Goal: Information Seeking & Learning: Find specific fact

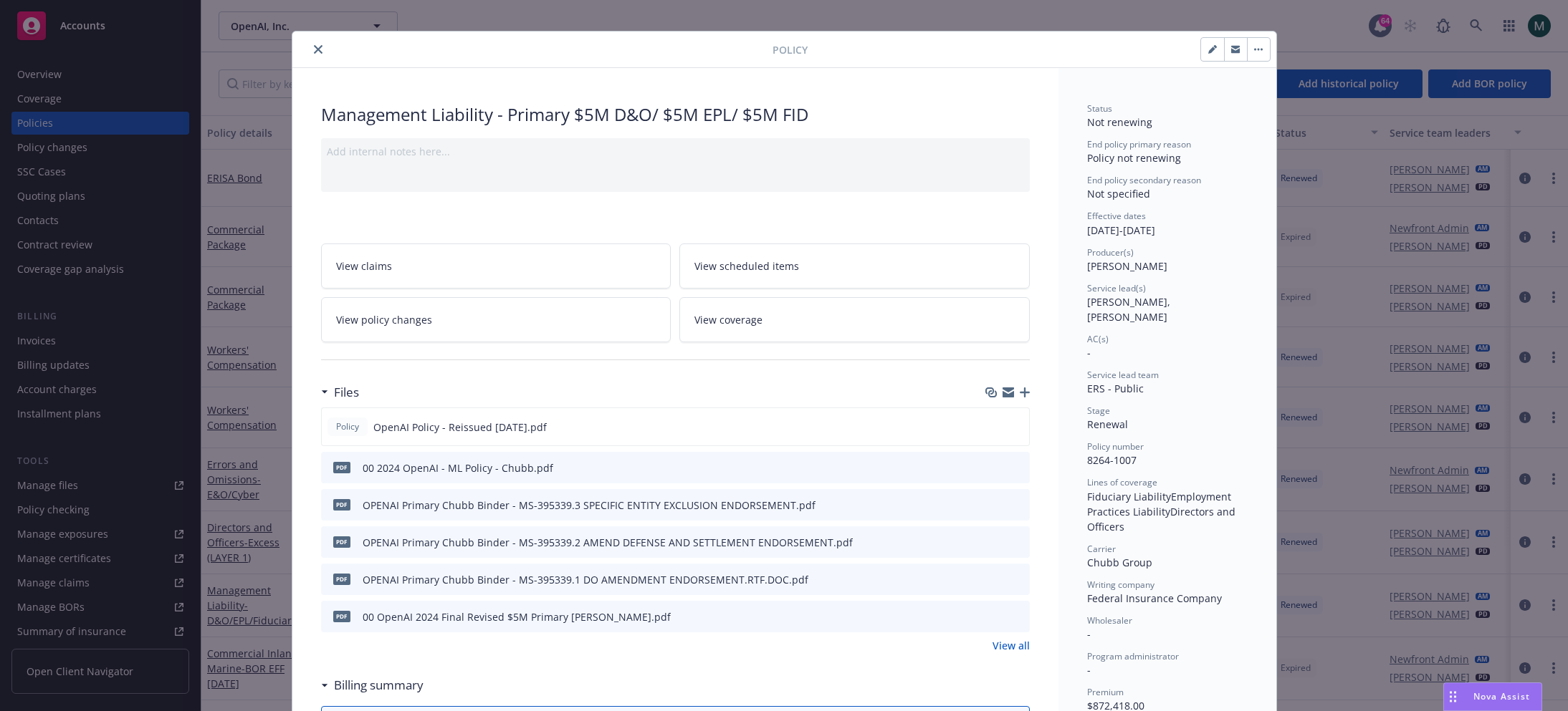
scroll to position [17, 0]
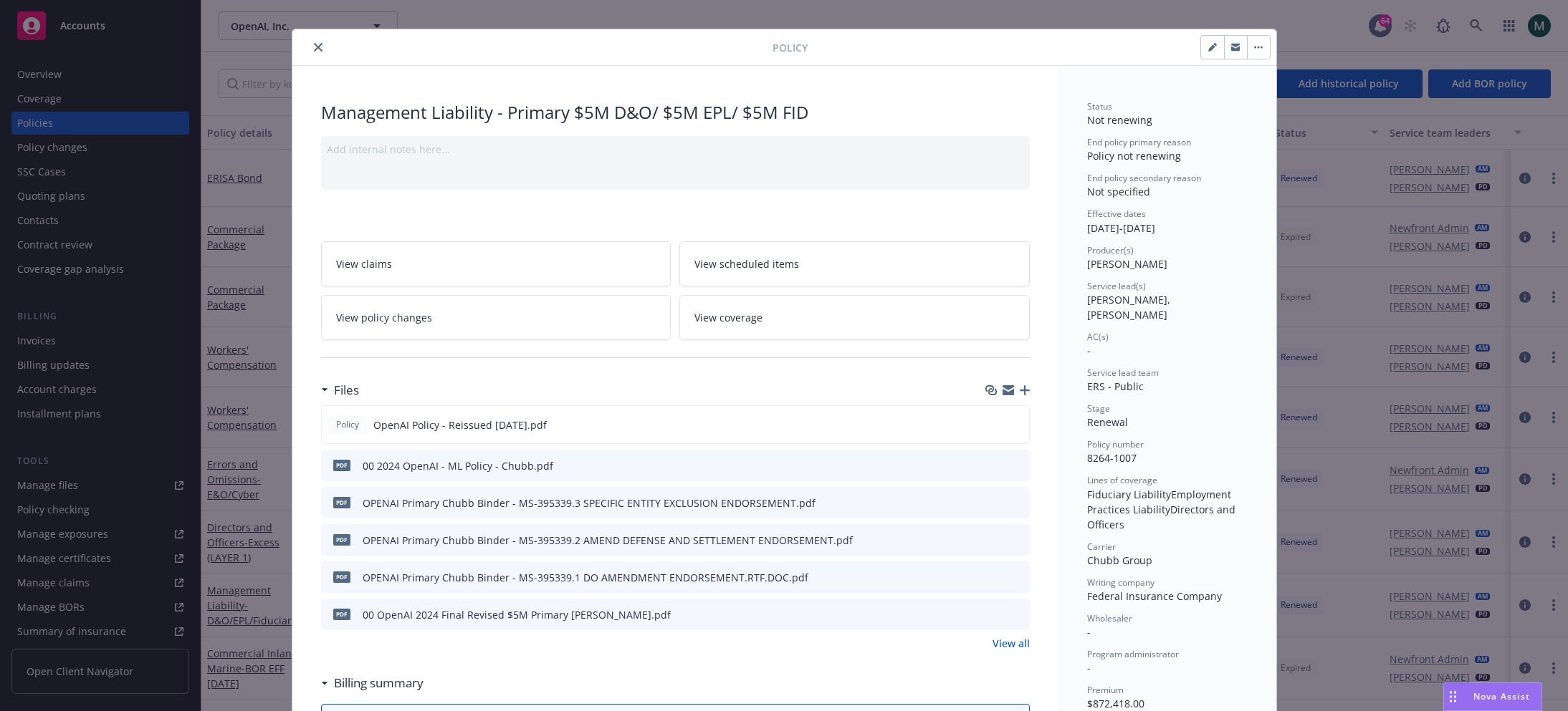
click at [471, 461] on div "00 2024 OpenAI - ML Policy - Chubb.pdf" at bounding box center [458, 465] width 190 height 15
click at [994, 466] on icon "download file" at bounding box center [994, 464] width 11 height 11
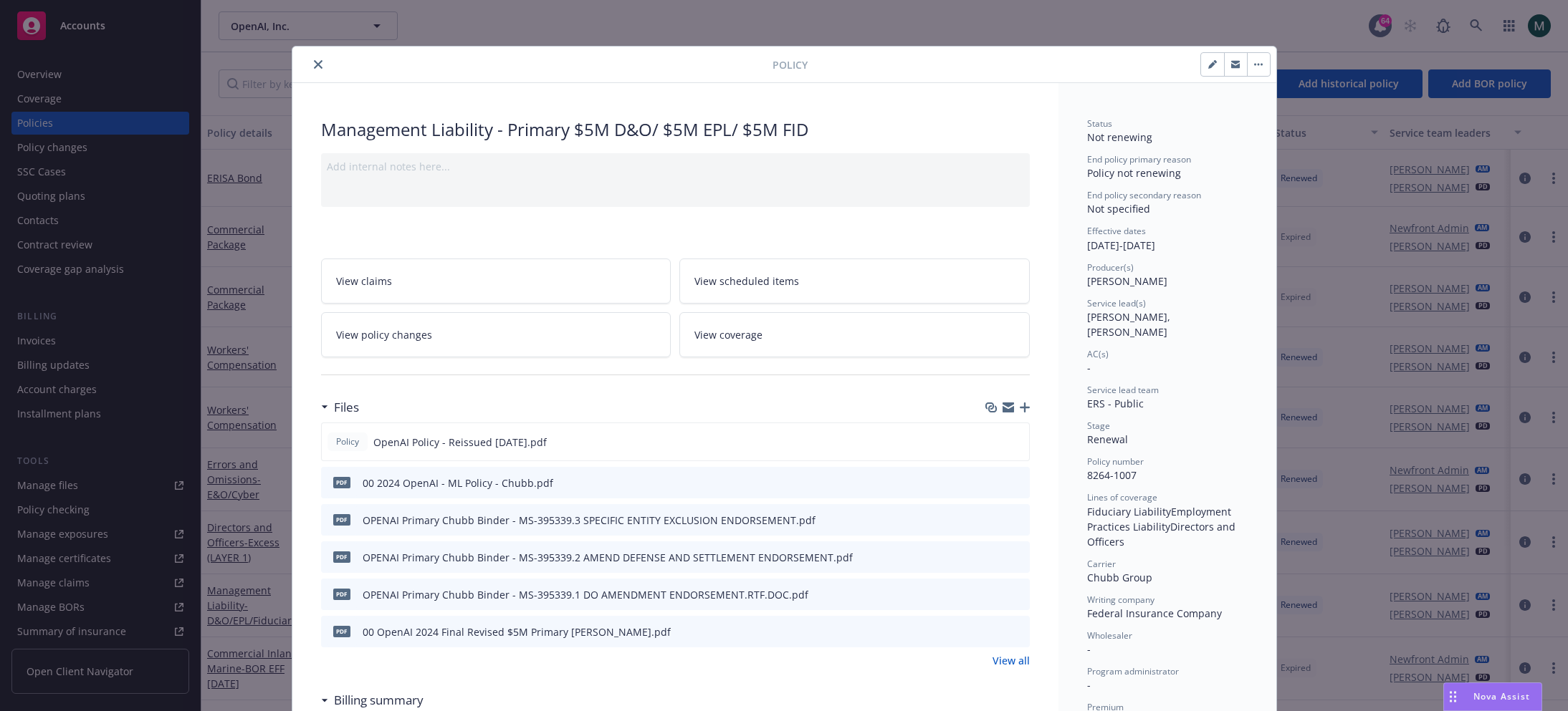
scroll to position [0, 0]
click at [263, 303] on div "Policy Management Liability - Primary $5M D&O/ $5M EPL/ $5M FID Add internal no…" at bounding box center [784, 356] width 1568 height 711
click at [312, 66] on button "close" at bounding box center [318, 64] width 17 height 17
click at [312, 66] on div "Show inactive Export to CSV Add historical policy Add BOR policy" at bounding box center [885, 83] width 1366 height 63
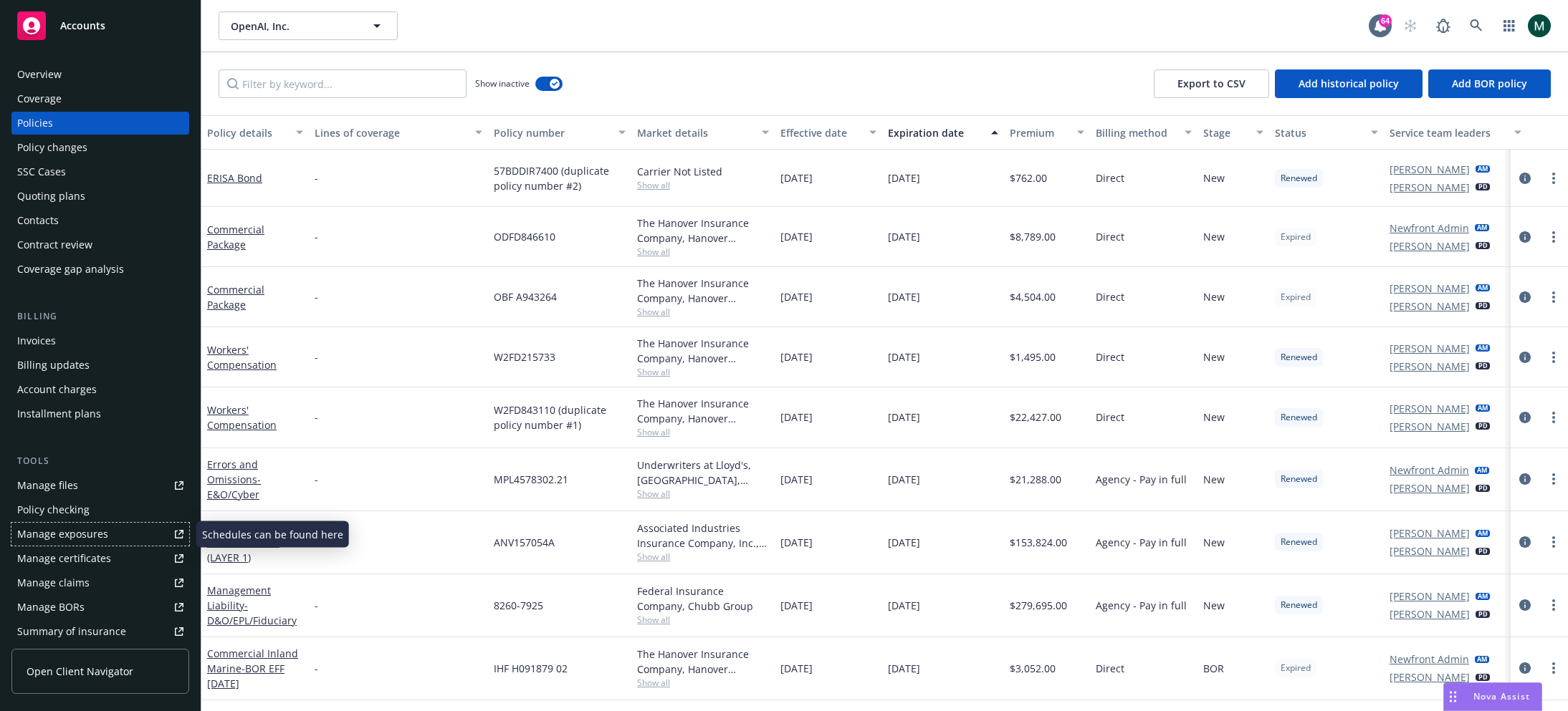
click at [39, 536] on div "Manage exposures" at bounding box center [62, 534] width 91 height 23
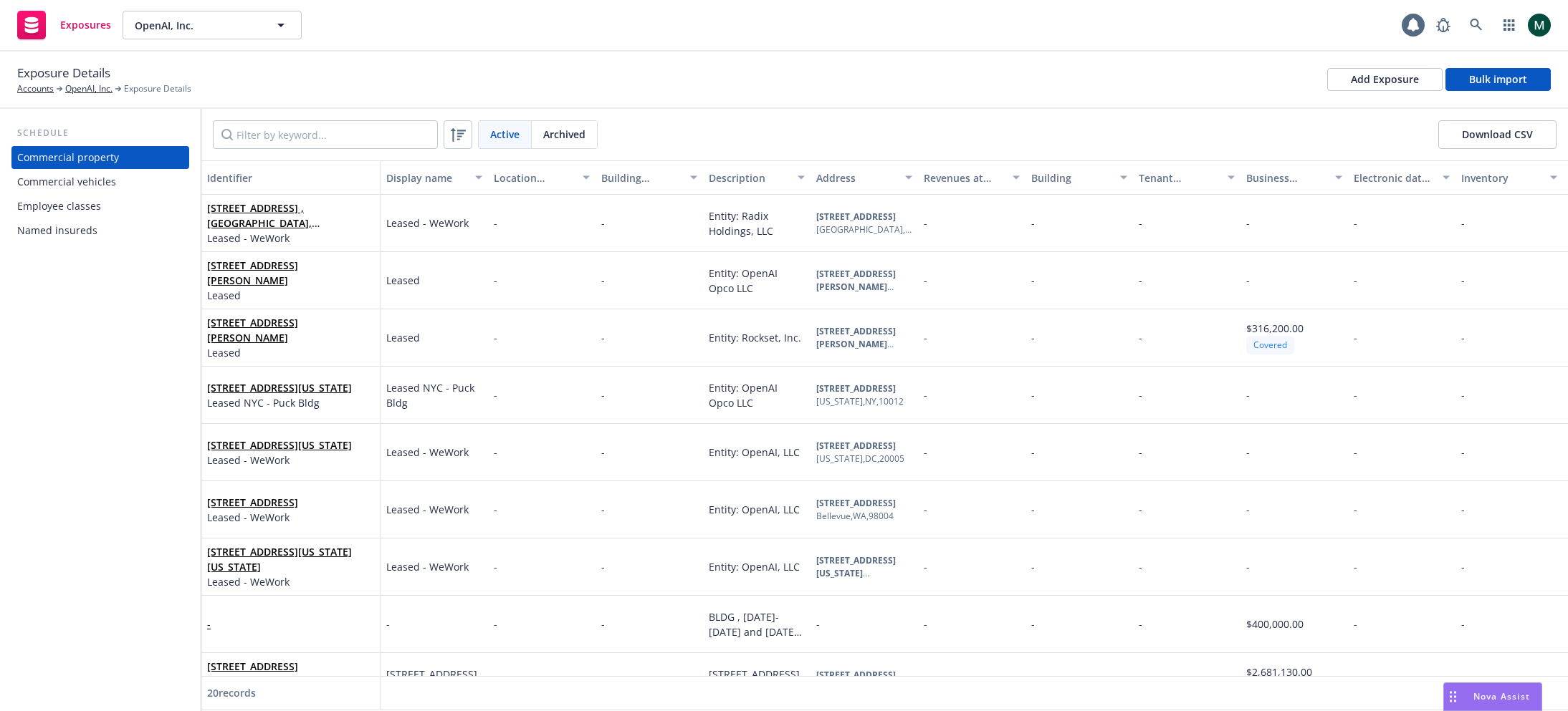
click at [100, 179] on div "Commercial vehicles" at bounding box center [66, 181] width 99 height 23
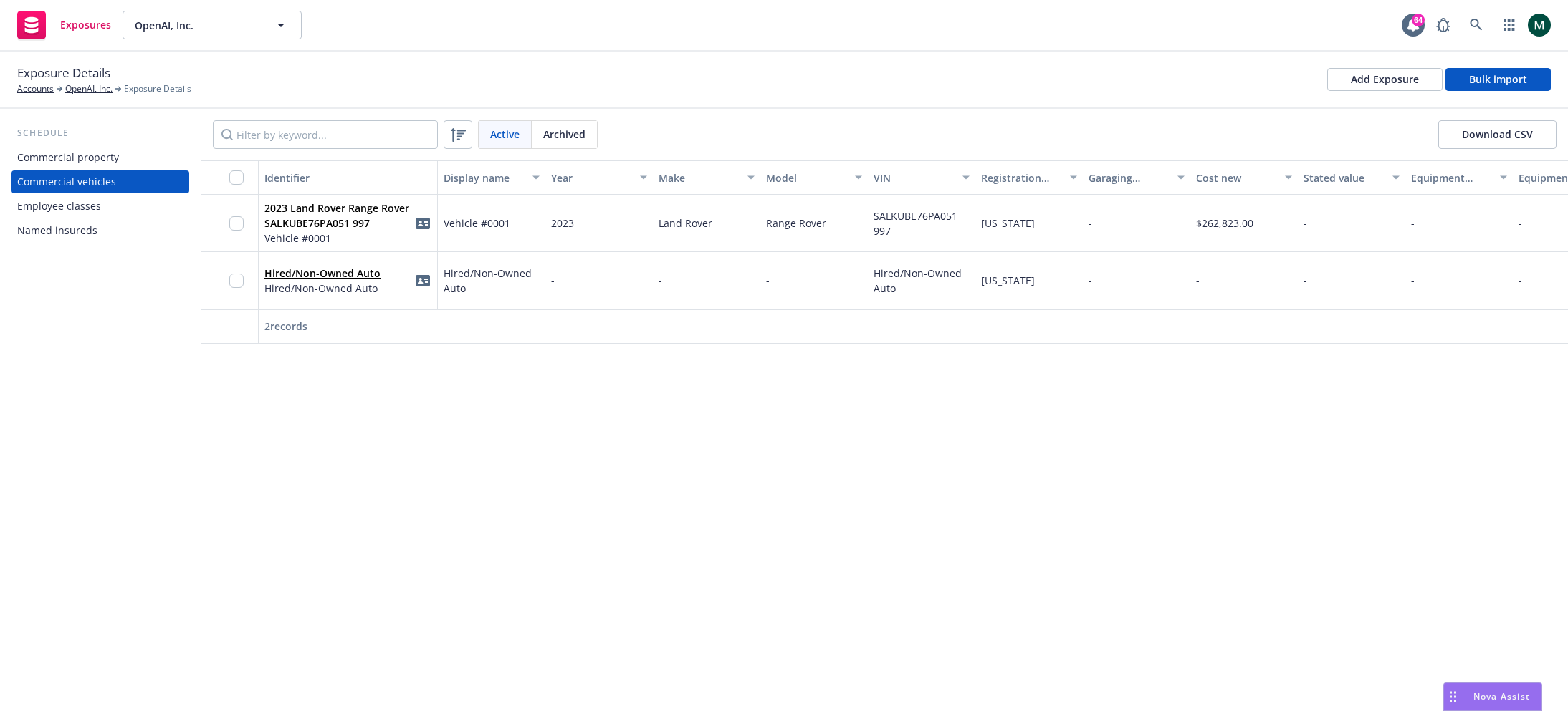
click at [86, 155] on div "Commercial property" at bounding box center [67, 157] width 102 height 23
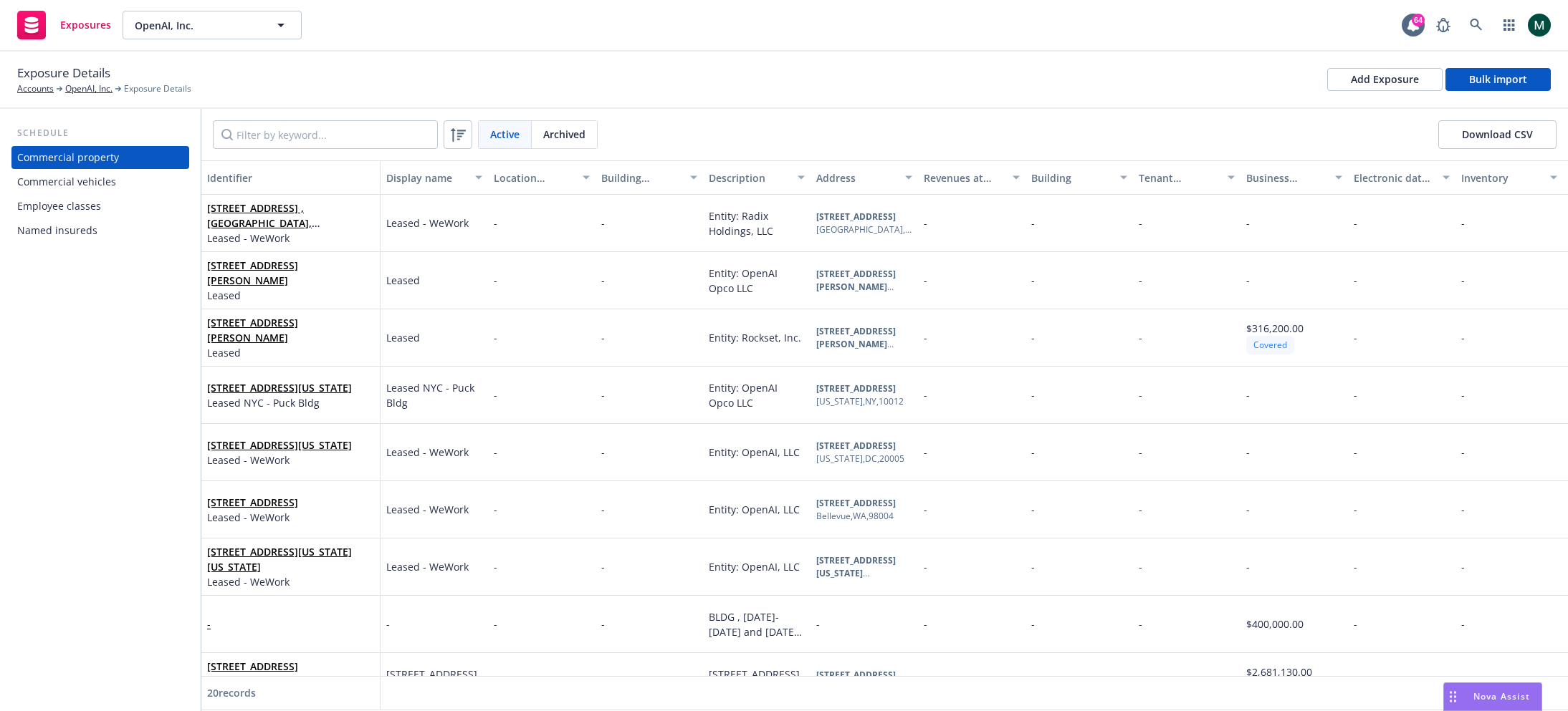
click at [82, 177] on div "Commercial vehicles" at bounding box center [66, 181] width 99 height 23
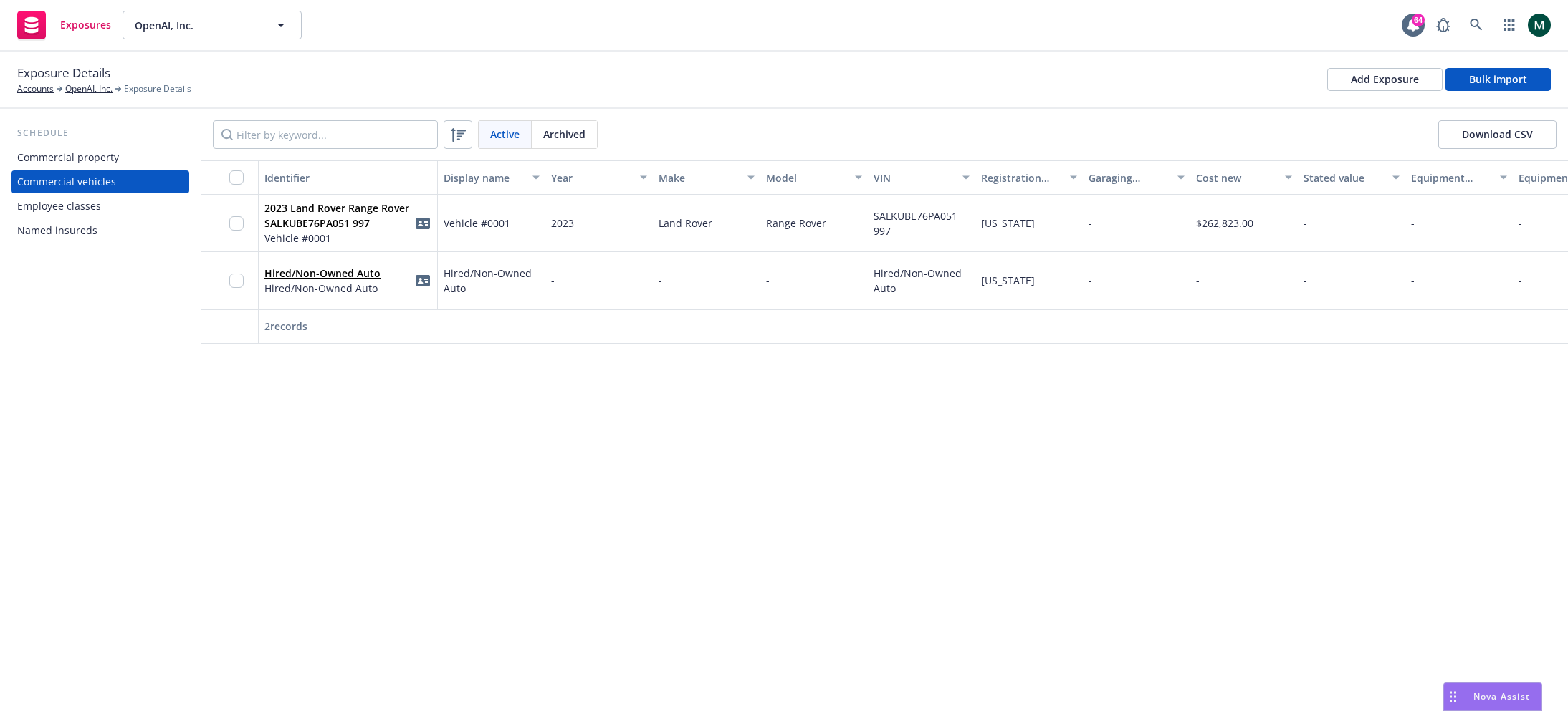
click at [80, 209] on div "Employee classes" at bounding box center [59, 206] width 83 height 23
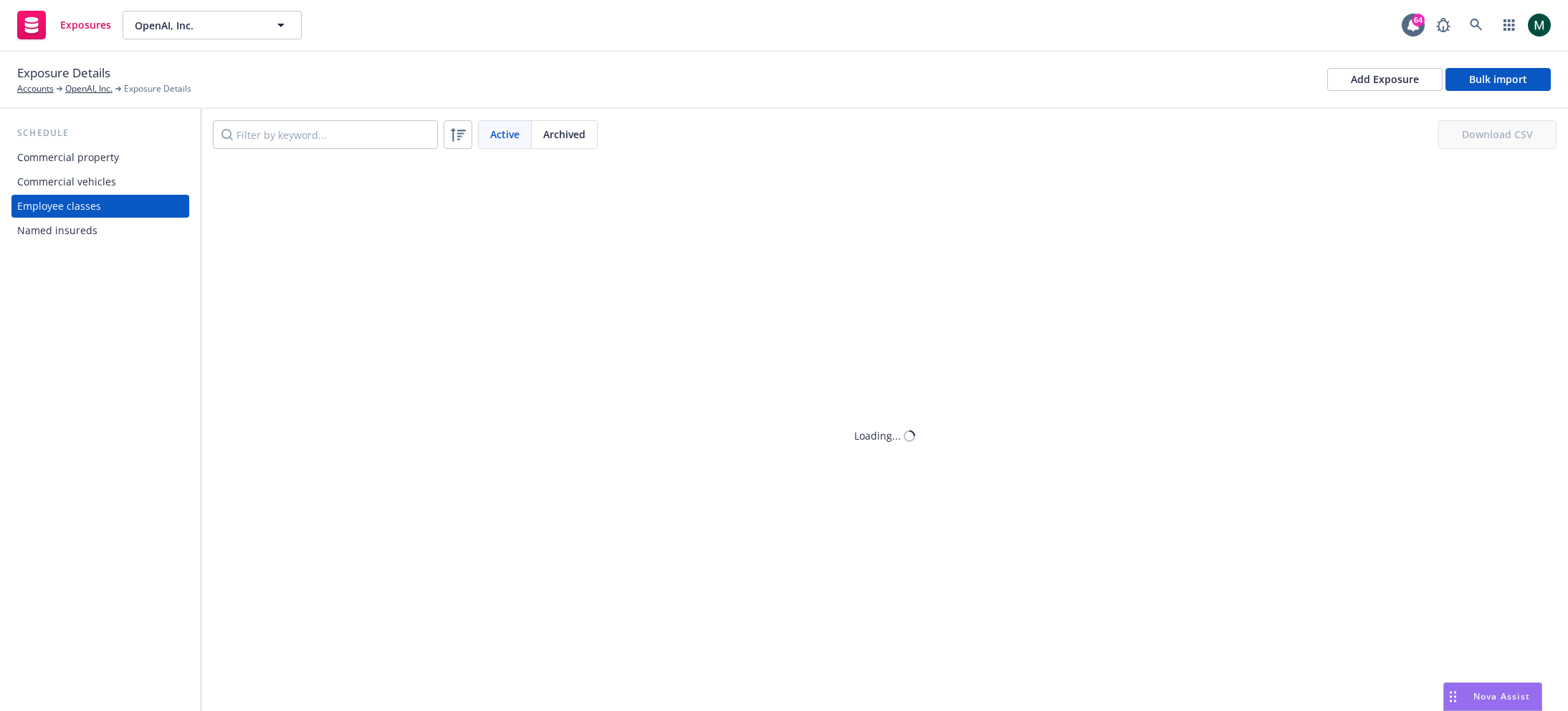
click at [73, 230] on div "Named insureds" at bounding box center [57, 230] width 80 height 23
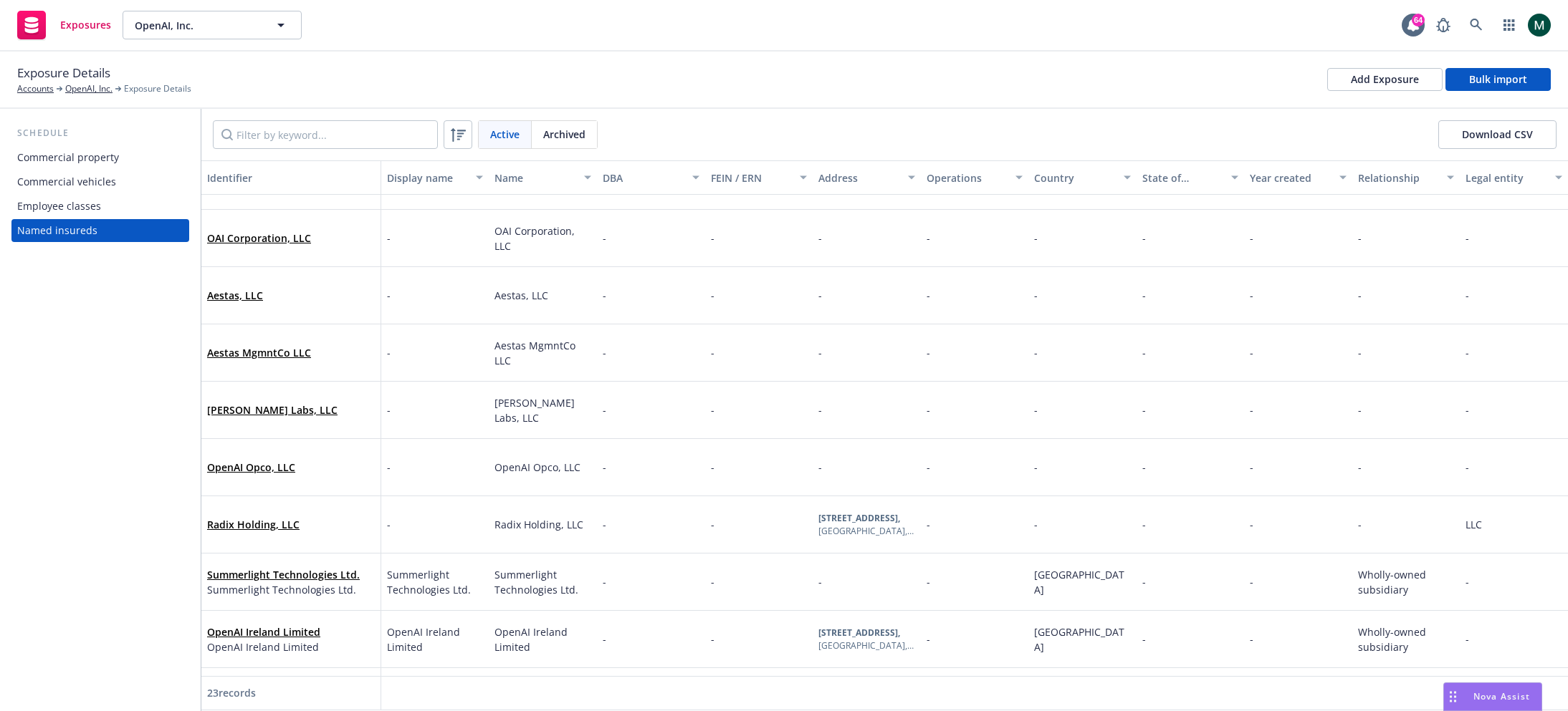
scroll to position [508, 0]
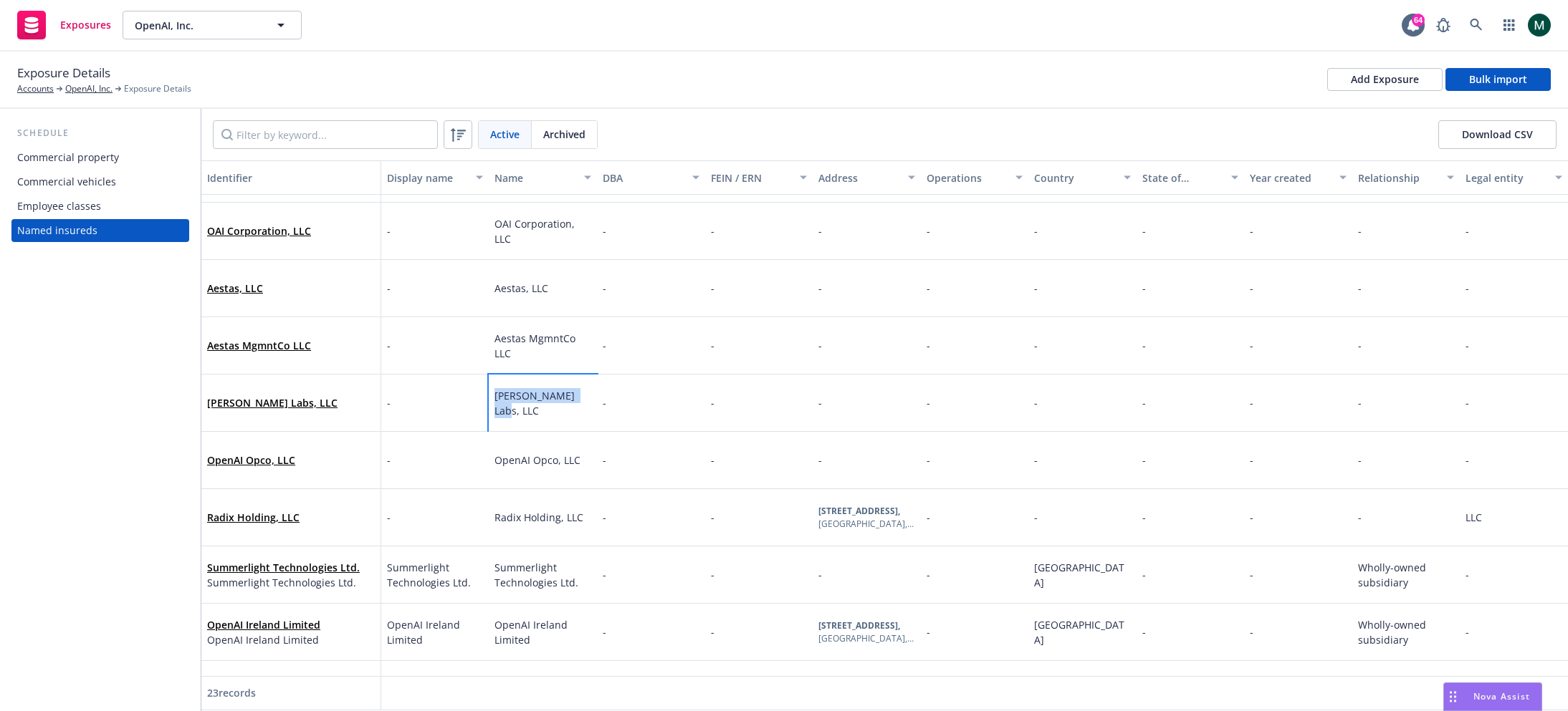
drag, startPoint x: 584, startPoint y: 399, endPoint x: 495, endPoint y: 398, distance: 89.0
click at [493, 398] on div "[PERSON_NAME] Labs, LLC" at bounding box center [543, 403] width 108 height 57
copy span "[PERSON_NAME] Labs, LLC"
